Goal: Information Seeking & Learning: Find specific fact

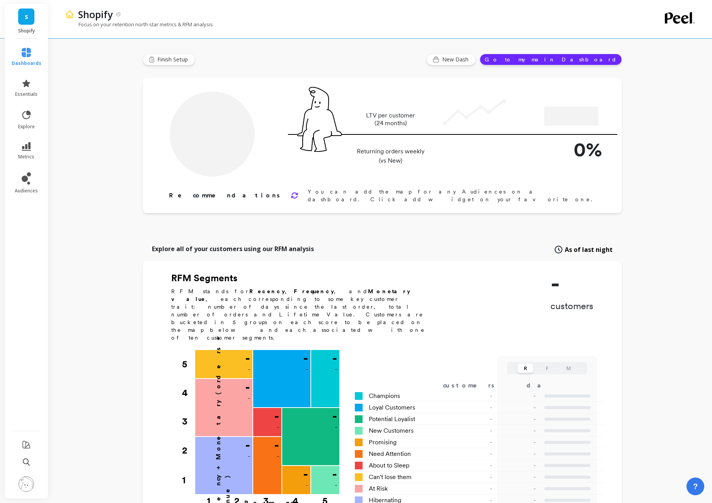
type input "Champions"
type input "3083"
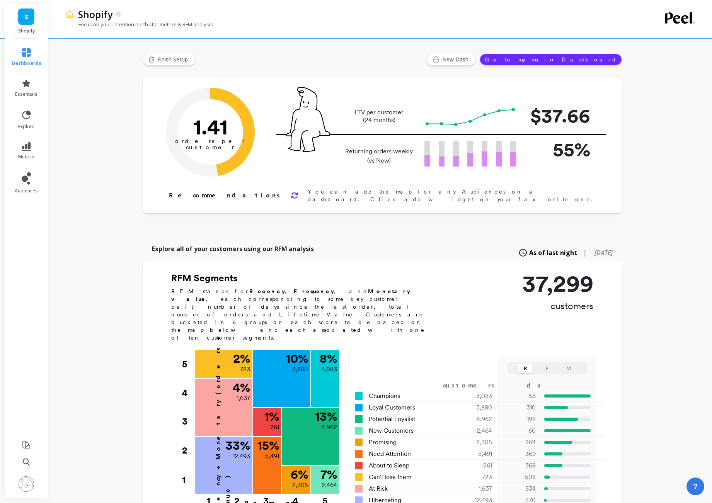
click at [36, 20] on div "S Shopify" at bounding box center [26, 21] width 43 height 35
click at [27, 21] on link "S" at bounding box center [26, 17] width 16 height 16
click at [87, 66] on span "Pro (legacy)" at bounding box center [92, 64] width 26 height 6
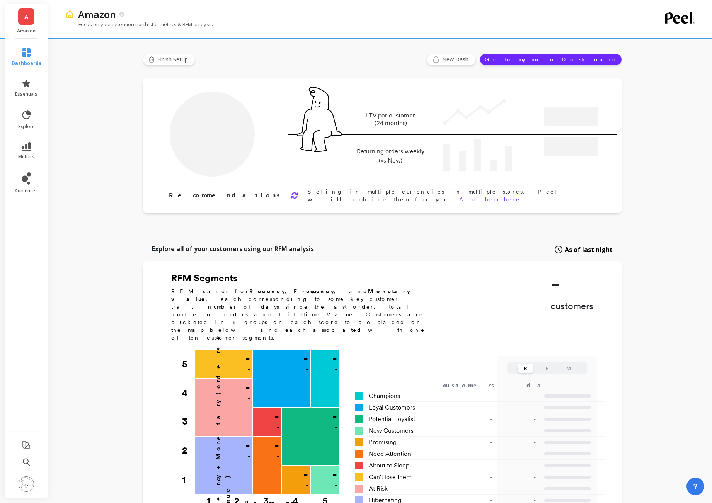
type input "Champions"
type input "13309"
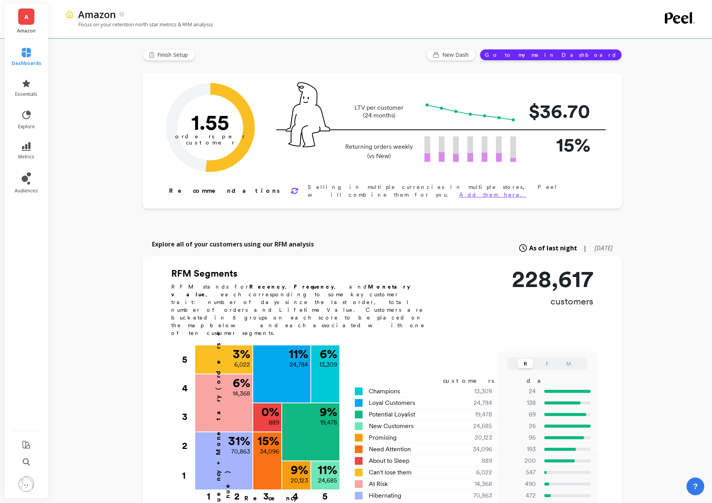
scroll to position [10, 0]
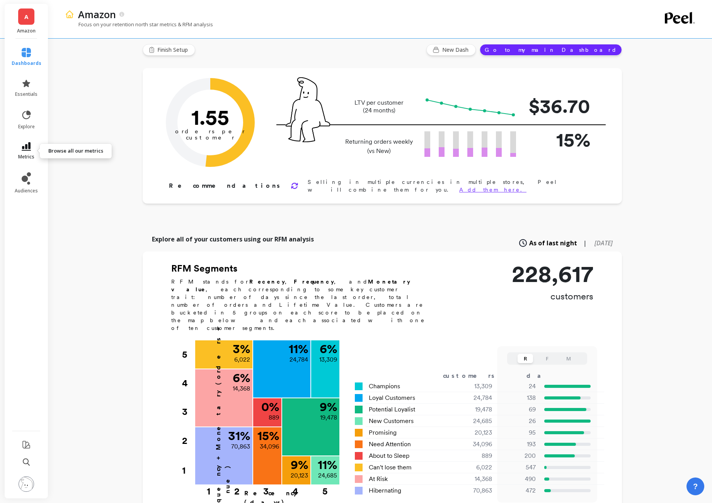
click at [32, 150] on link "metrics" at bounding box center [27, 151] width 30 height 18
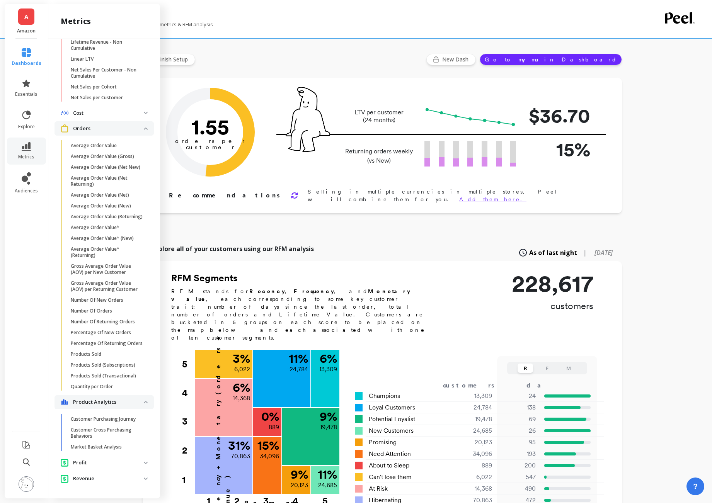
scroll to position [159, 0]
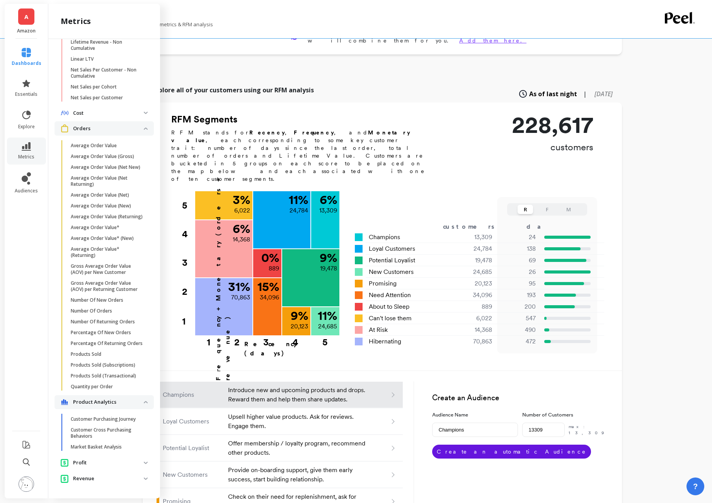
click at [129, 483] on div "Revenue" at bounding box center [102, 479] width 83 height 8
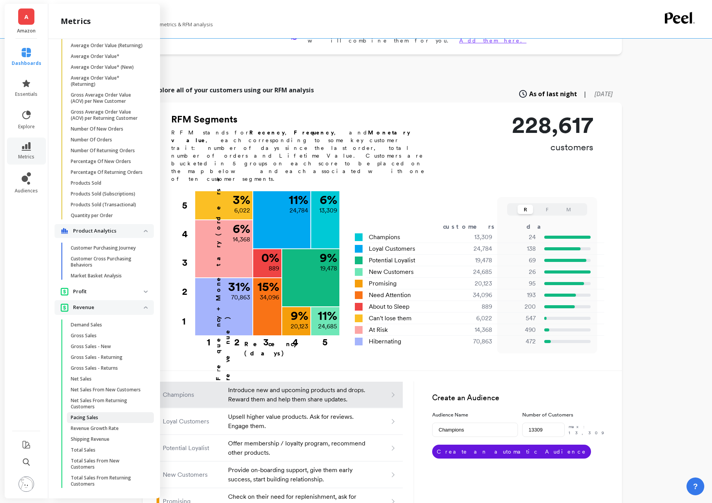
scroll to position [429, 0]
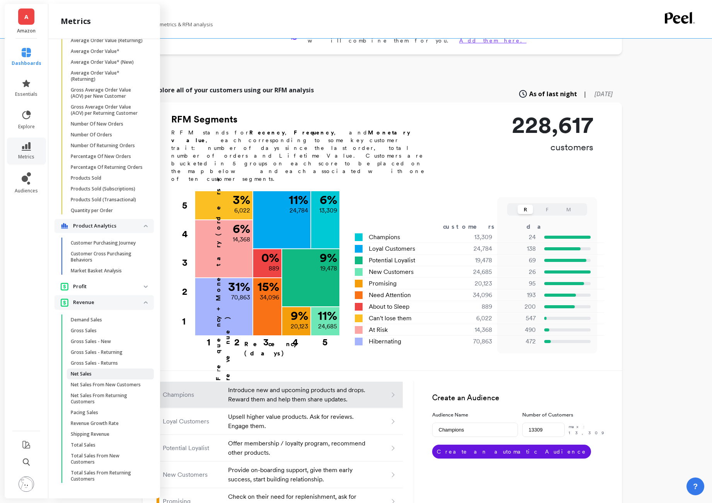
click at [97, 369] on link "Net Sales" at bounding box center [110, 374] width 87 height 11
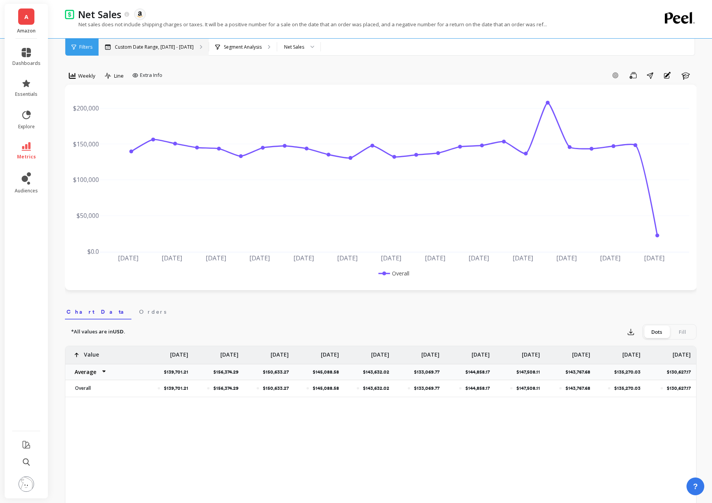
click at [176, 44] on p "Custom Date Range, [DATE] - [DATE]" at bounding box center [154, 47] width 79 height 6
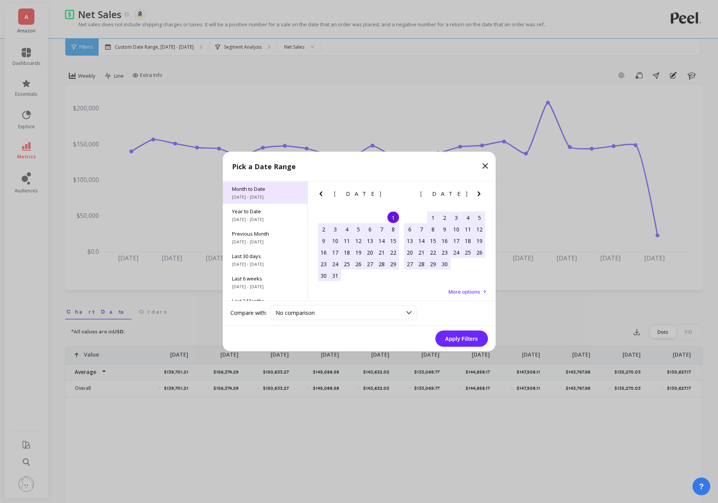
click at [259, 197] on span "[DATE] - [DATE]" at bounding box center [265, 197] width 66 height 6
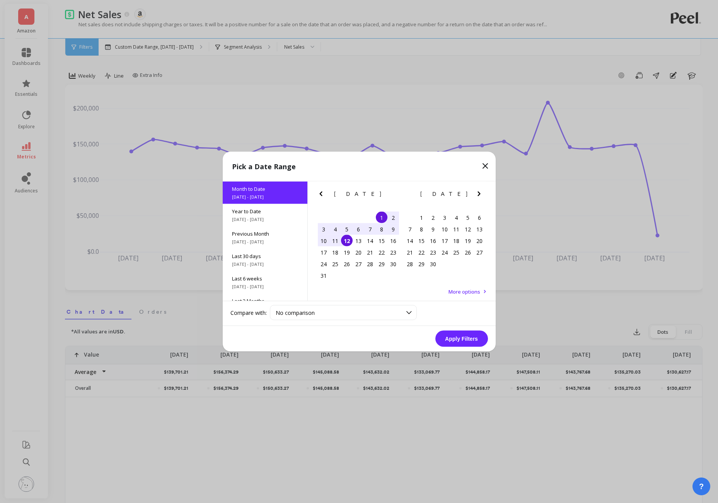
click at [457, 333] on button "Apply Filters" at bounding box center [461, 339] width 53 height 16
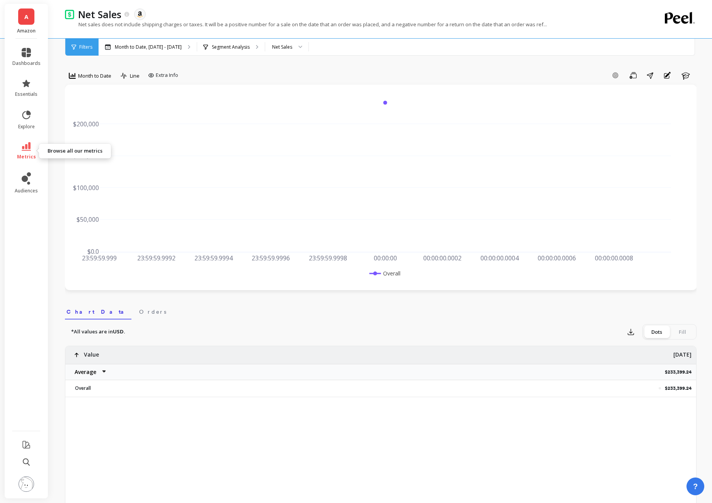
click at [28, 154] on span "metrics" at bounding box center [26, 157] width 19 height 6
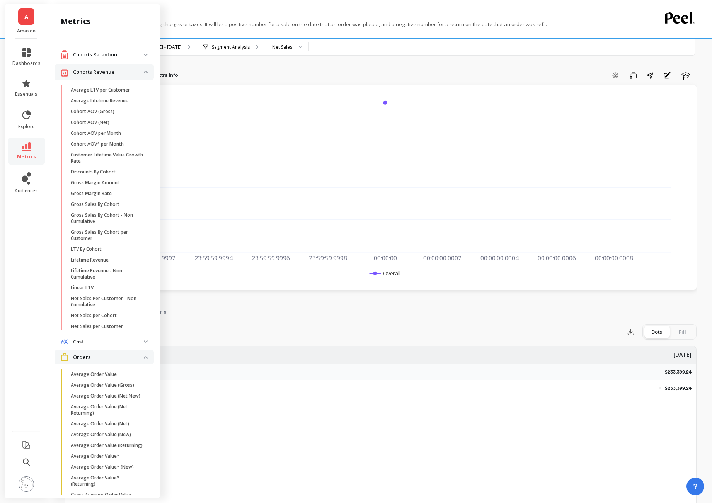
scroll to position [429, 0]
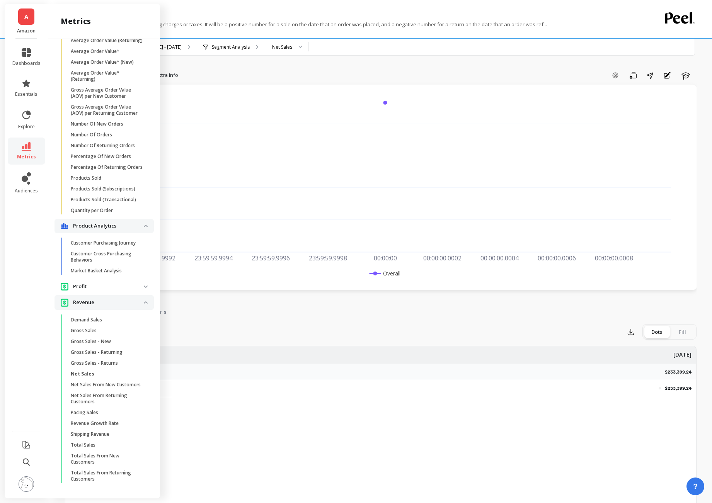
click at [103, 446] on span "Total Sales" at bounding box center [108, 445] width 74 height 6
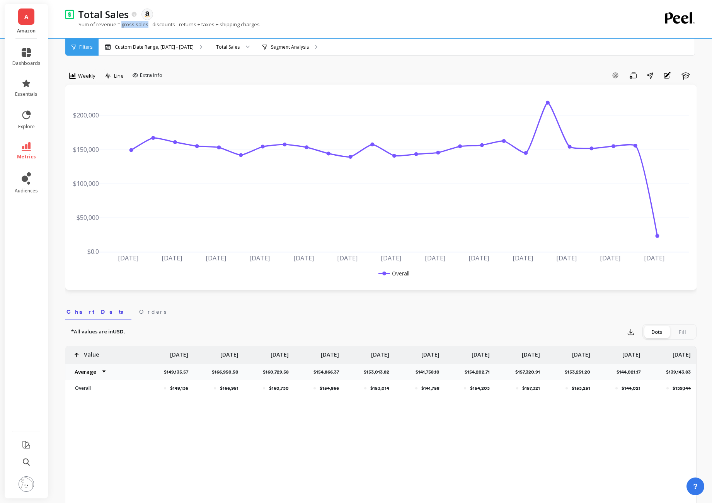
drag, startPoint x: 121, startPoint y: 25, endPoint x: 146, endPoint y: 26, distance: 25.9
click at [146, 26] on p "Sum of revenue = gross sales - discounts - returns + taxes + shipping charges" at bounding box center [162, 24] width 195 height 7
click at [187, 22] on p "Sum of revenue = gross sales - discounts - returns + taxes + shipping charges" at bounding box center [162, 24] width 195 height 7
click at [170, 49] on p "Custom Date Range, [DATE] - [DATE]" at bounding box center [154, 47] width 79 height 6
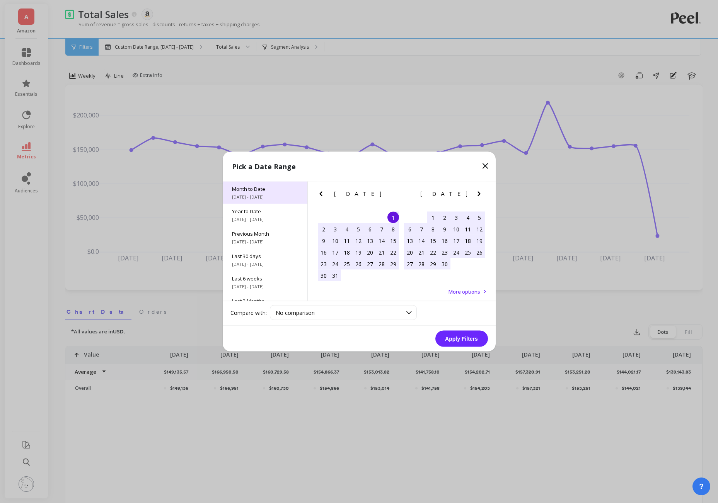
click at [257, 197] on span "[DATE] - [DATE]" at bounding box center [265, 197] width 66 height 6
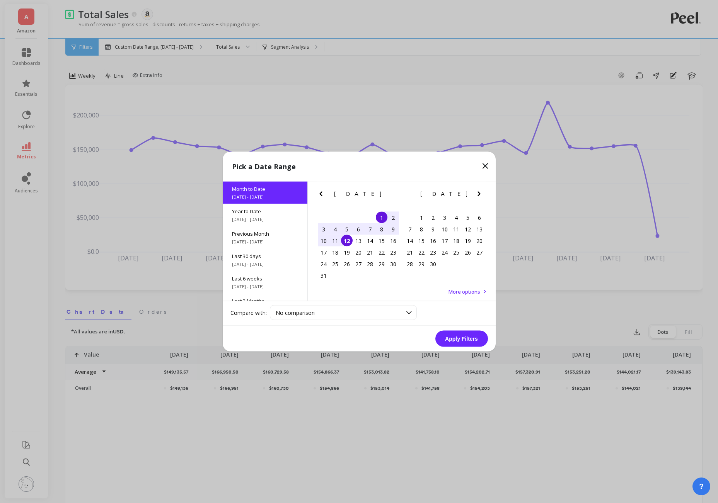
click at [461, 342] on button "Apply Filters" at bounding box center [461, 339] width 53 height 16
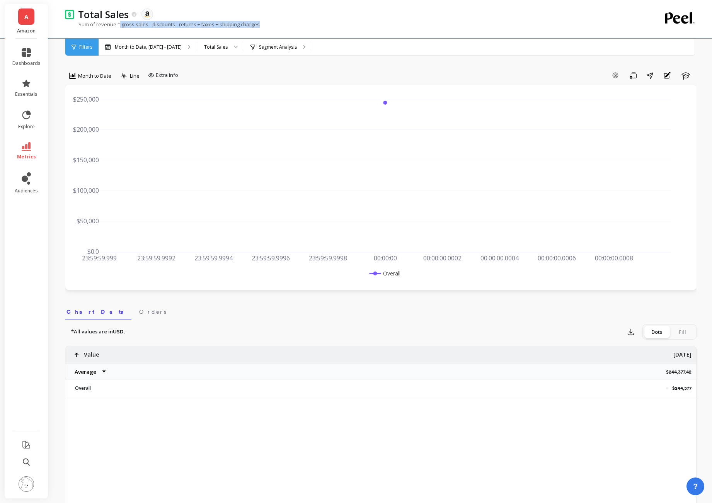
drag, startPoint x: 120, startPoint y: 25, endPoint x: 269, endPoint y: 28, distance: 149.6
click at [269, 28] on div "Sum of revenue = gross sales - discounts - returns + taxes + shipping charges" at bounding box center [349, 28] width 568 height 15
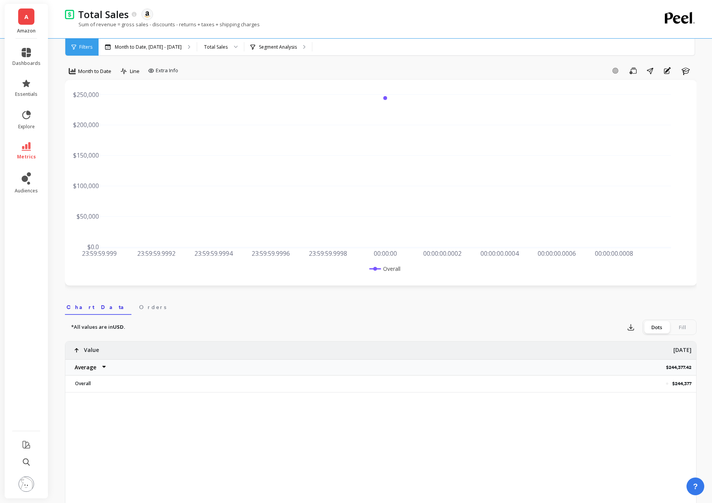
click at [27, 154] on span "metrics" at bounding box center [26, 157] width 19 height 6
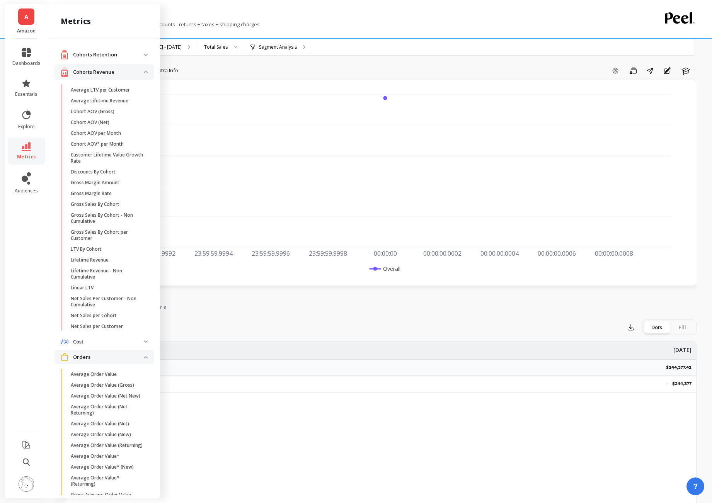
scroll to position [429, 0]
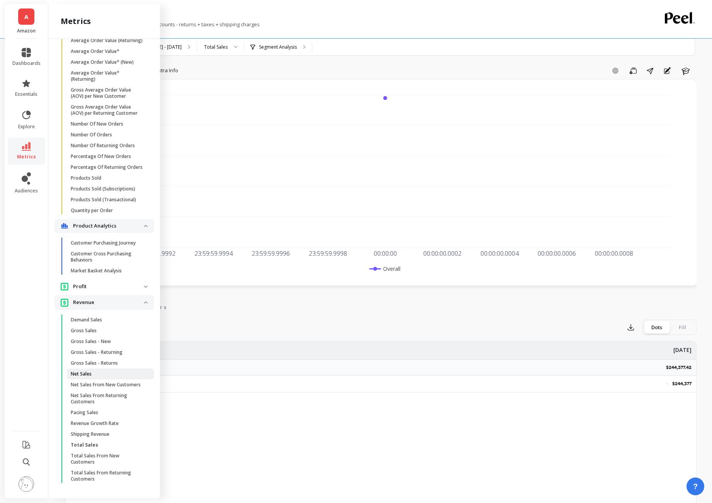
click at [107, 371] on span "Net Sales" at bounding box center [108, 374] width 74 height 6
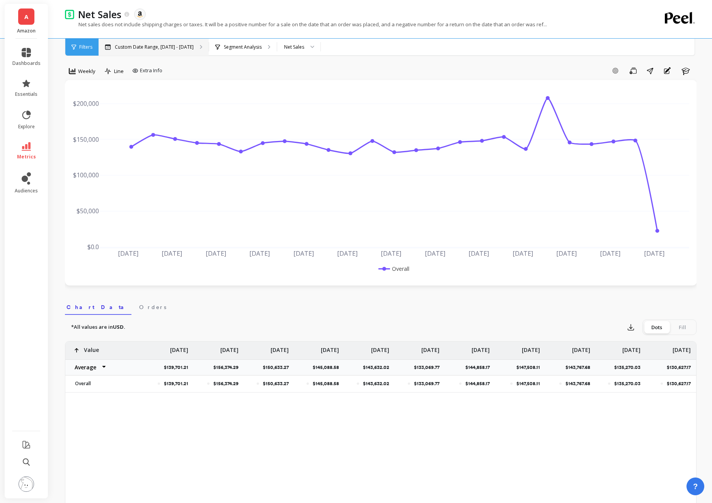
click at [142, 49] on p "Custom Date Range, [DATE] - [DATE]" at bounding box center [154, 47] width 79 height 6
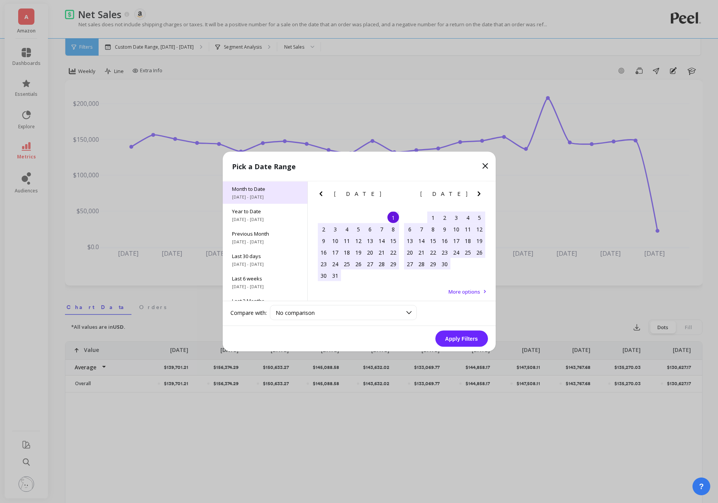
click at [239, 200] on span "[DATE] - [DATE]" at bounding box center [265, 197] width 66 height 6
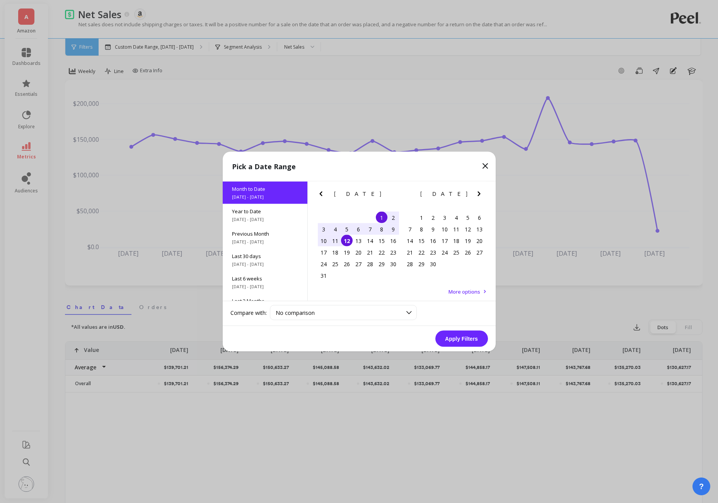
click at [465, 349] on div "Apply Filters" at bounding box center [359, 339] width 273 height 26
click at [464, 343] on button "Apply Filters" at bounding box center [461, 339] width 53 height 16
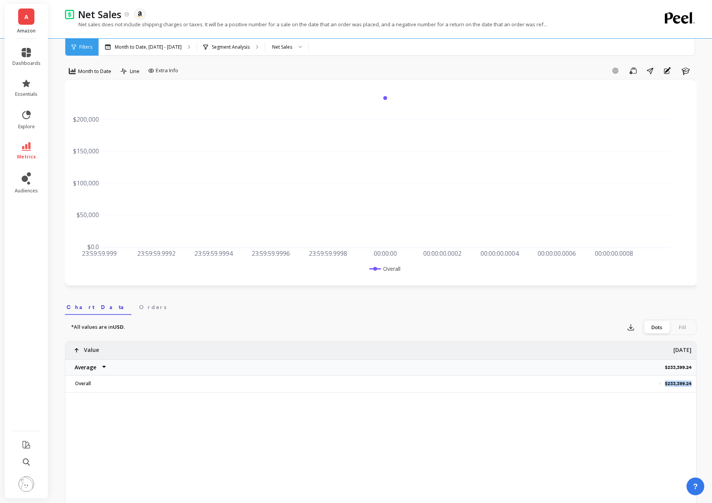
drag, startPoint x: 663, startPoint y: 383, endPoint x: 692, endPoint y: 382, distance: 29.0
click at [692, 382] on div "$233,399.24" at bounding box center [419, 384] width 553 height 16
copy p "$233,399.24"
click at [32, 147] on link "metrics" at bounding box center [26, 151] width 28 height 18
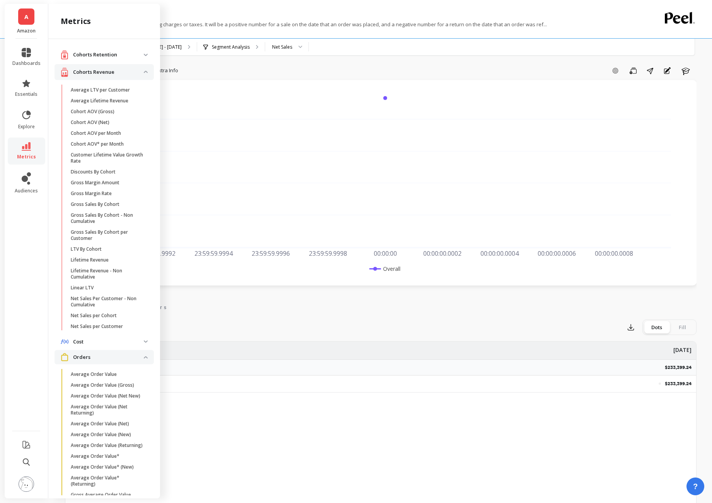
scroll to position [429, 0]
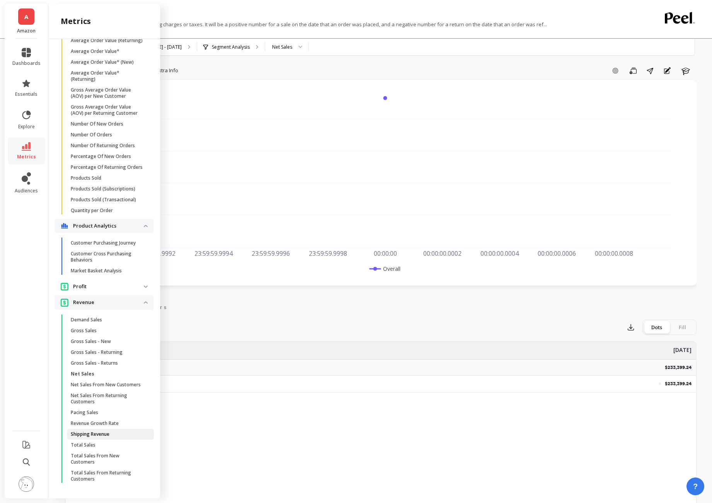
click at [107, 433] on p "Shipping Revenue" at bounding box center [90, 434] width 39 height 6
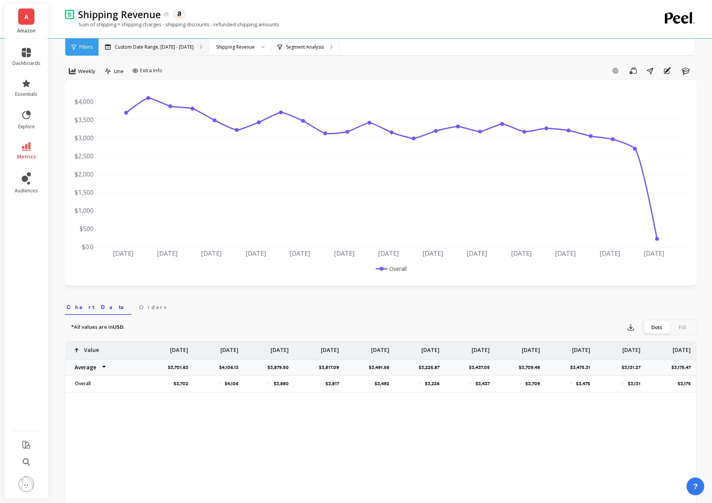
click at [156, 53] on div "Custom Date Range, [DATE] - [DATE]" at bounding box center [154, 47] width 110 height 17
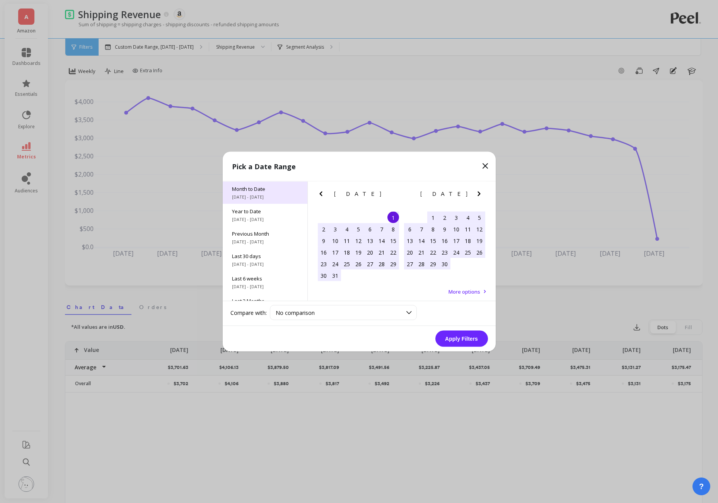
click at [250, 190] on span "Month to Date" at bounding box center [265, 188] width 66 height 7
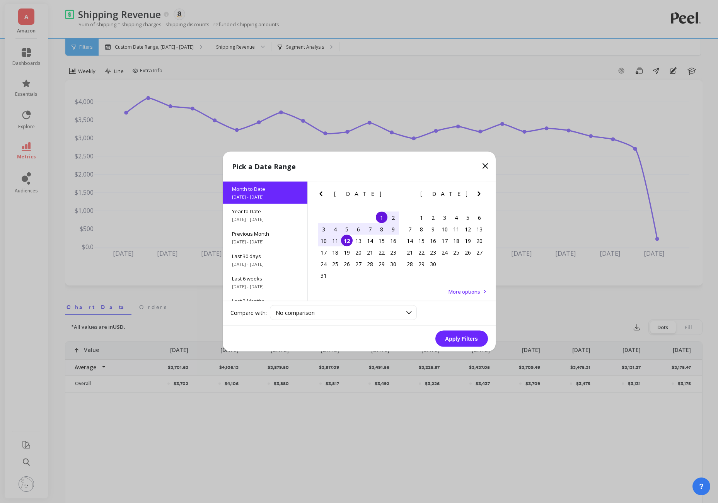
click at [475, 342] on button "Apply Filters" at bounding box center [461, 339] width 53 height 16
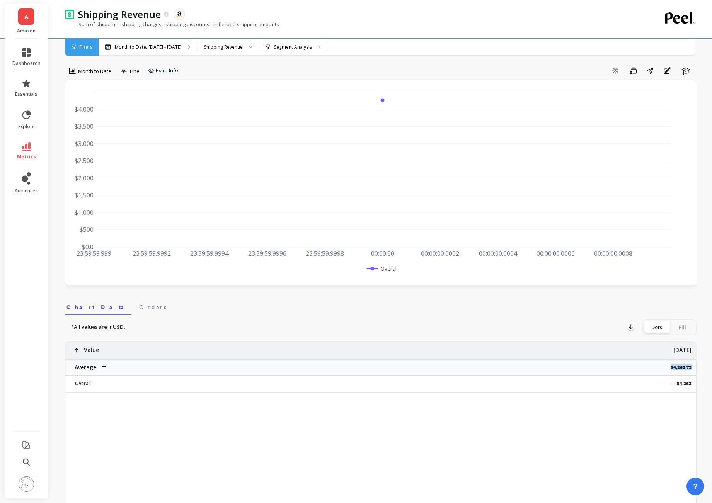
drag, startPoint x: 671, startPoint y: 369, endPoint x: 693, endPoint y: 368, distance: 22.4
click at [693, 368] on p "$4,262.73" at bounding box center [683, 367] width 26 height 6
copy p "$4,262.73"
click at [148, 53] on div "Month to Date, [DATE] - [DATE]" at bounding box center [148, 47] width 98 height 17
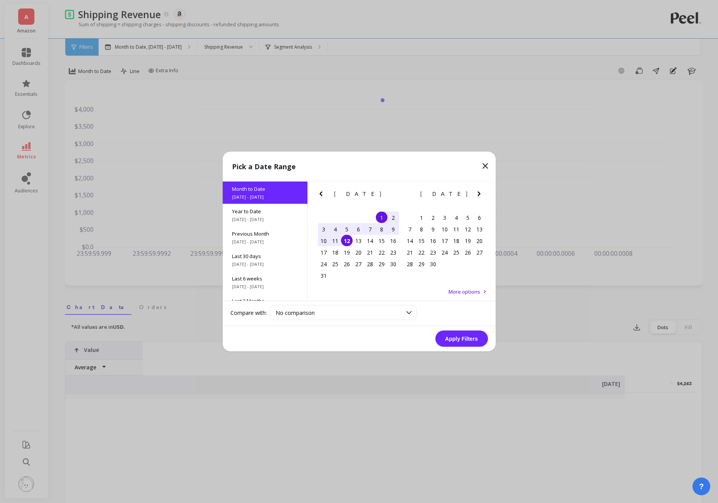
click at [333, 239] on div "11" at bounding box center [335, 241] width 12 height 12
click at [379, 215] on div "1" at bounding box center [382, 218] width 12 height 12
click at [336, 235] on div "4" at bounding box center [335, 229] width 12 height 12
click at [335, 238] on div "11" at bounding box center [335, 241] width 12 height 12
click at [383, 217] on div "1" at bounding box center [382, 218] width 12 height 12
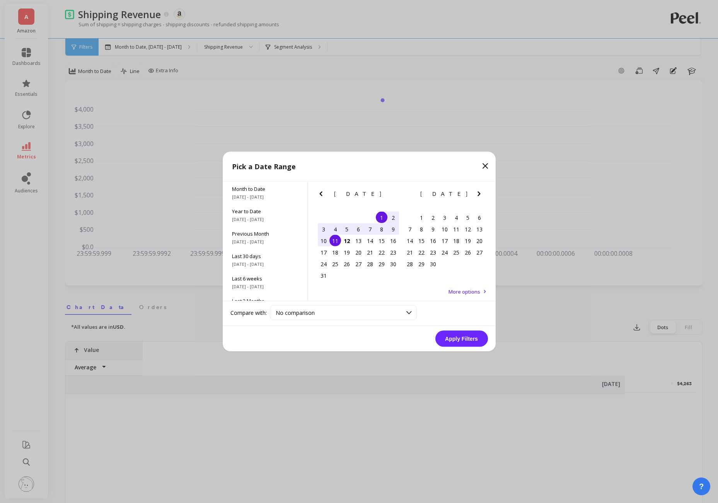
click at [336, 240] on div "11" at bounding box center [335, 241] width 12 height 12
click at [467, 338] on button "Apply Filters" at bounding box center [461, 339] width 53 height 16
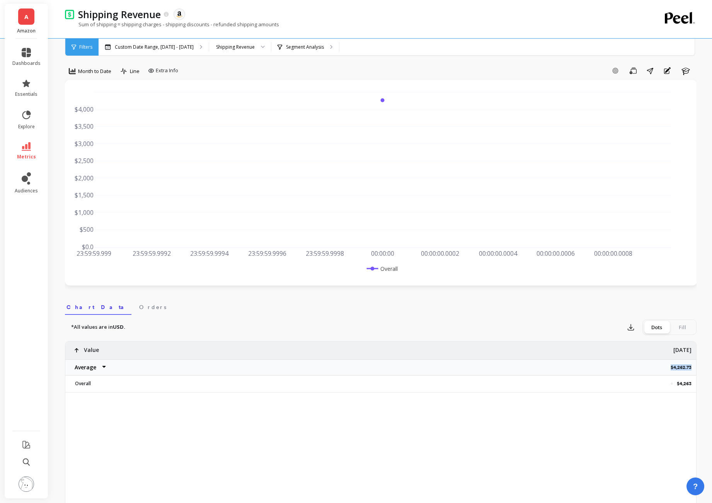
drag, startPoint x: 668, startPoint y: 367, endPoint x: 692, endPoint y: 366, distance: 24.8
click at [692, 366] on div "$4,262.73" at bounding box center [419, 367] width 553 height 16
copy p "$4,262.73"
click at [170, 43] on div "Custom Date Range, [DATE] - [DATE]" at bounding box center [154, 47] width 110 height 17
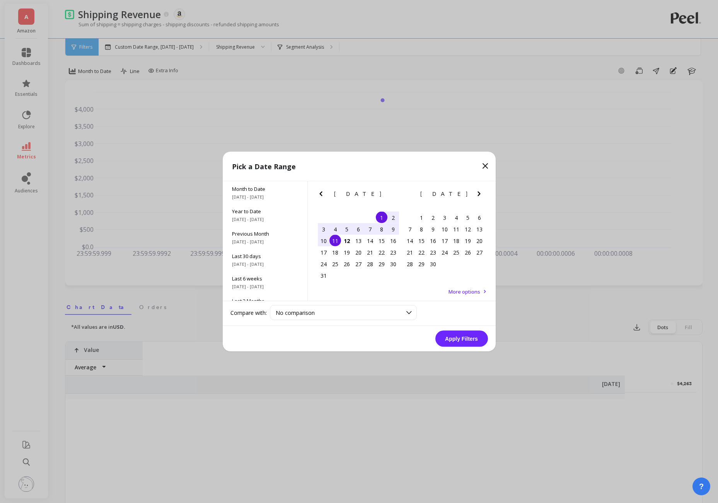
click at [486, 158] on div "Pick a Date Range" at bounding box center [359, 167] width 273 height 30
click at [485, 162] on icon at bounding box center [484, 166] width 9 height 9
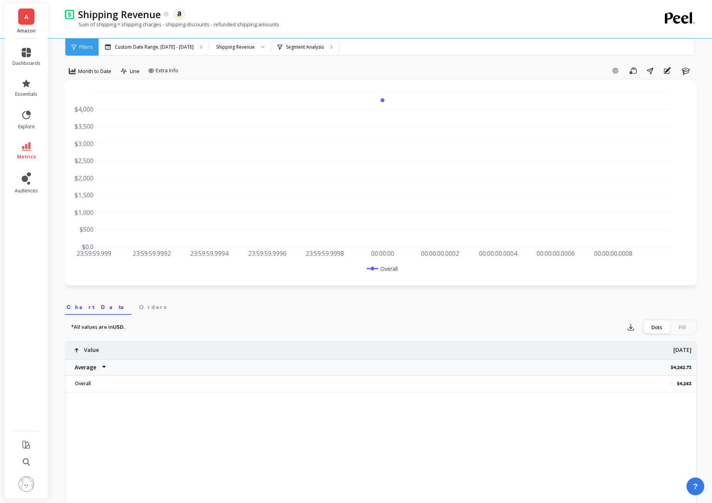
click at [672, 369] on p "$4,262.73" at bounding box center [683, 367] width 26 height 6
drag, startPoint x: 670, startPoint y: 369, endPoint x: 692, endPoint y: 369, distance: 21.6
click at [692, 369] on p "$4,262.73" at bounding box center [683, 367] width 26 height 6
copy p "$4,262.73"
drag, startPoint x: 122, startPoint y: 24, endPoint x: 280, endPoint y: 25, distance: 158.4
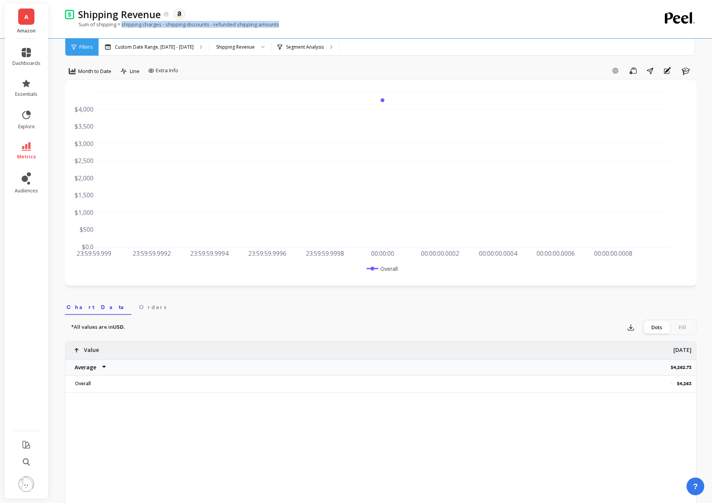
click at [280, 25] on div "Sum of shipping = shipping charges - shipping discounts - refunded shipping amo…" at bounding box center [349, 28] width 568 height 15
copy p "shipping charges - shipping discounts - refunded shipping amounts"
click at [25, 145] on icon at bounding box center [26, 146] width 9 height 9
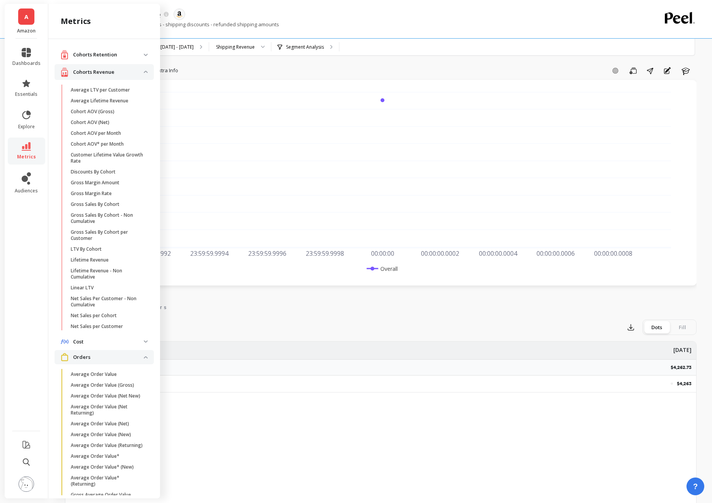
scroll to position [429, 0]
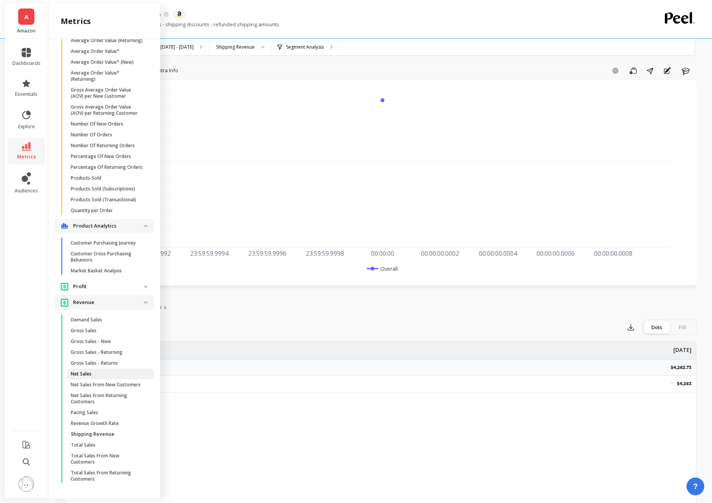
click at [103, 371] on span "Net Sales" at bounding box center [108, 374] width 74 height 6
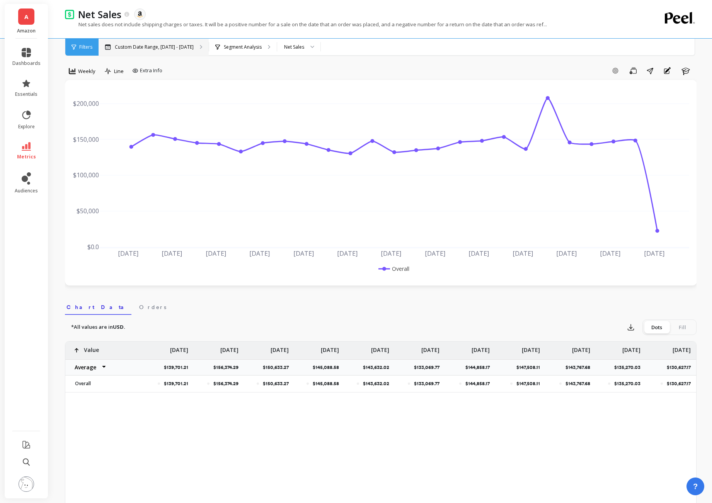
click at [155, 53] on div "Custom Date Range, [DATE] - [DATE]" at bounding box center [154, 47] width 110 height 17
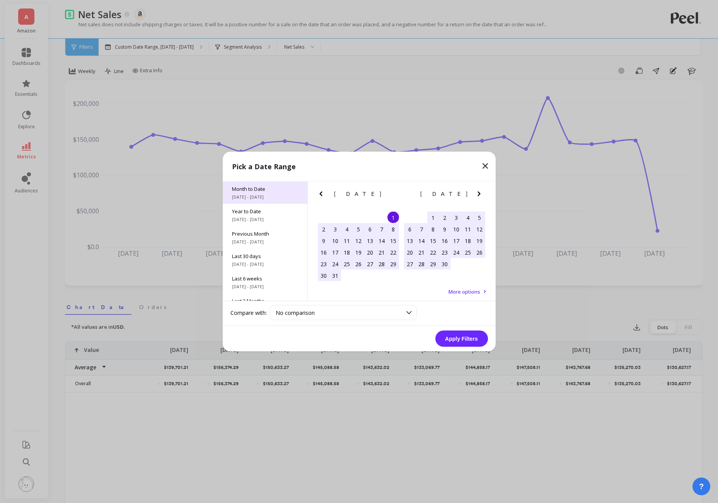
click at [247, 193] on div "Month to Date [DATE] - [DATE]" at bounding box center [265, 193] width 85 height 22
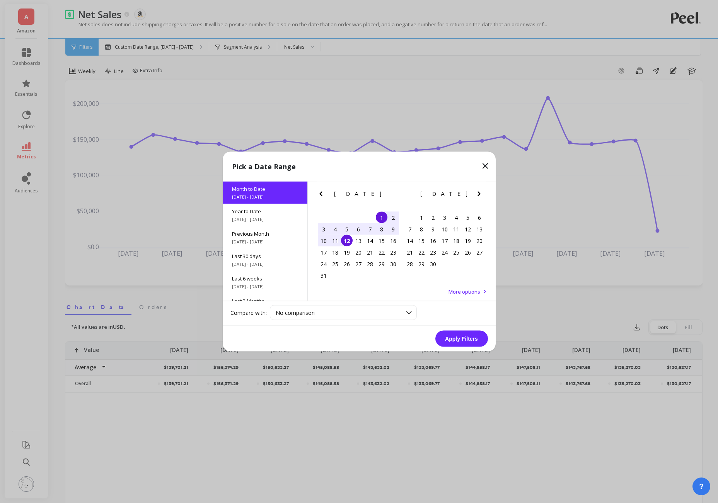
click at [334, 243] on div "11" at bounding box center [335, 241] width 12 height 12
click at [384, 220] on div "1" at bounding box center [382, 218] width 12 height 12
click at [333, 240] on div "11" at bounding box center [335, 241] width 12 height 12
click at [465, 338] on button "Apply Filters" at bounding box center [461, 339] width 53 height 16
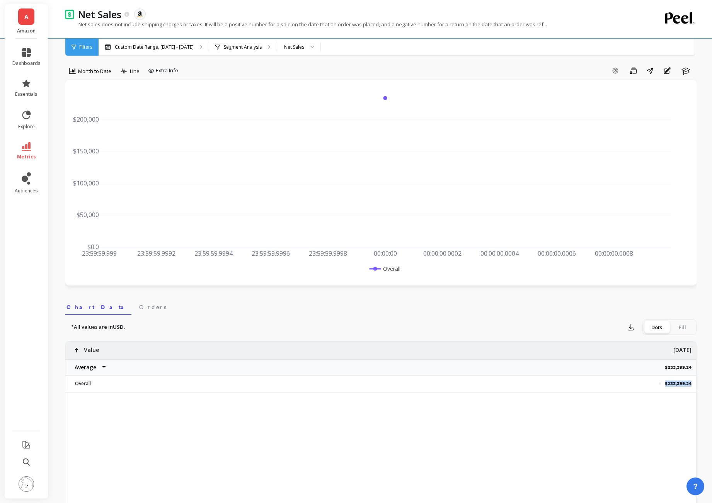
drag, startPoint x: 665, startPoint y: 383, endPoint x: 690, endPoint y: 386, distance: 25.4
click at [690, 386] on p "$233,399.24" at bounding box center [678, 384] width 27 height 6
copy p "$233,399.24"
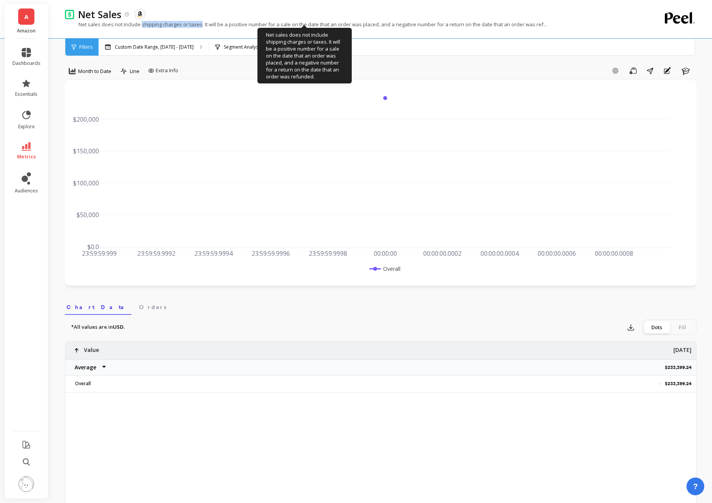
drag, startPoint x: 141, startPoint y: 24, endPoint x: 201, endPoint y: 23, distance: 59.1
click at [201, 23] on p "Net sales does not include shipping charges or taxes. It will be a positive num…" at bounding box center [306, 24] width 482 height 7
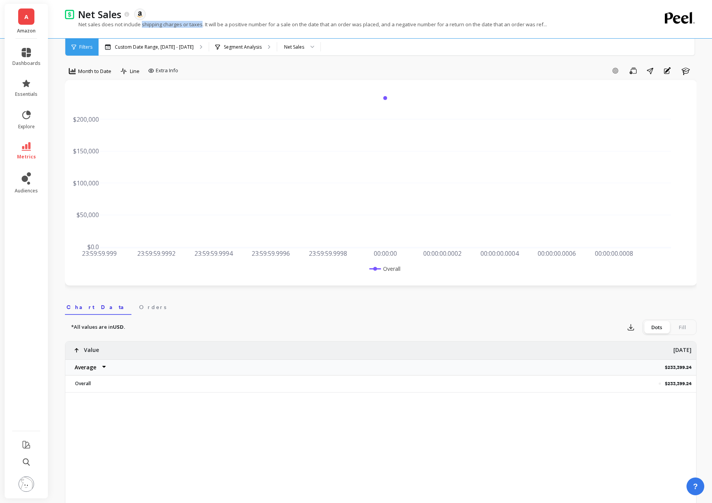
copy p "shipping charges or taxes"
click at [26, 148] on icon at bounding box center [26, 146] width 9 height 9
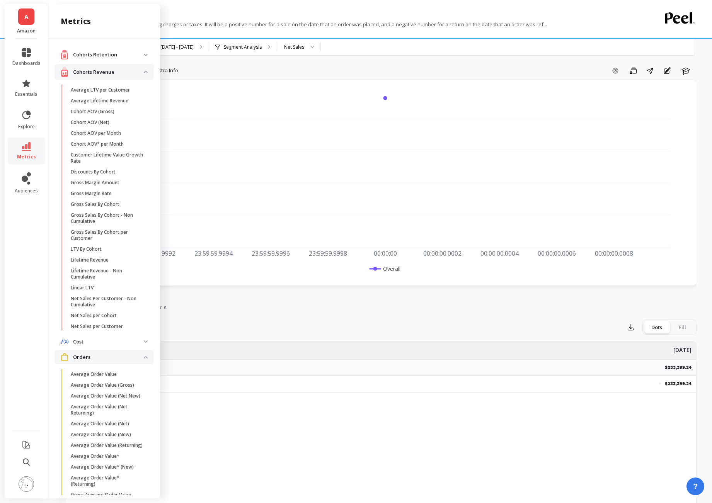
scroll to position [429, 0]
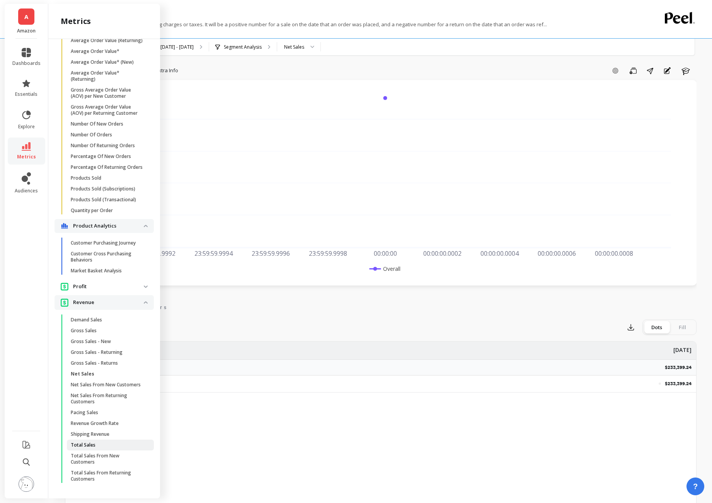
click at [98, 445] on span "Total Sales" at bounding box center [108, 445] width 74 height 6
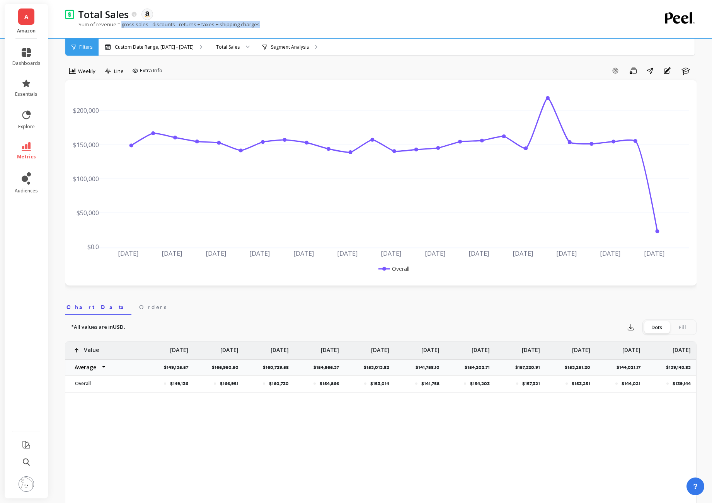
drag, startPoint x: 121, startPoint y: 25, endPoint x: 257, endPoint y: 26, distance: 136.4
click at [257, 26] on p "Sum of revenue = gross sales - discounts - returns + taxes + shipping charges" at bounding box center [162, 24] width 195 height 7
copy p "gross sales - discounts - returns + taxes + shipping charges"
